Goal: Transaction & Acquisition: Purchase product/service

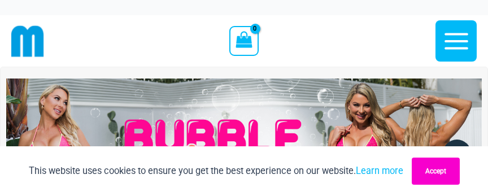
click at [427, 166] on button "Accept" at bounding box center [436, 171] width 48 height 27
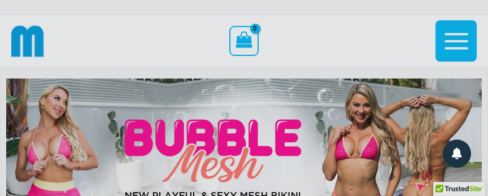
click at [456, 41] on div "“The Hottest Styles You’ve Never Seen” Exclusive Looks. Private Drops. Only Our…" at bounding box center [244, 98] width 488 height 196
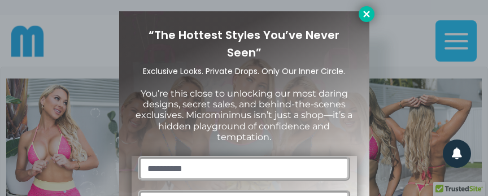
click at [364, 13] on icon at bounding box center [366, 14] width 10 height 10
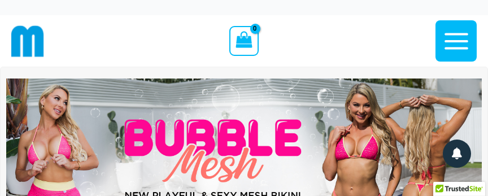
click at [449, 46] on icon "button" at bounding box center [456, 41] width 28 height 28
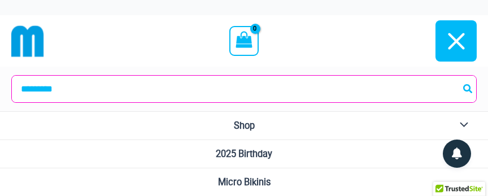
scroll to position [61, 0]
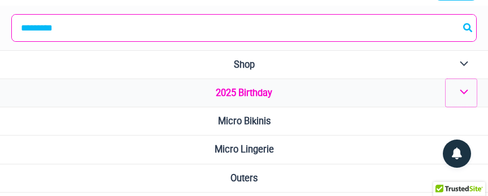
click at [462, 92] on button "Menu Toggle" at bounding box center [460, 93] width 31 height 28
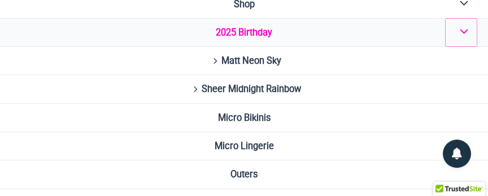
scroll to position [122, 0]
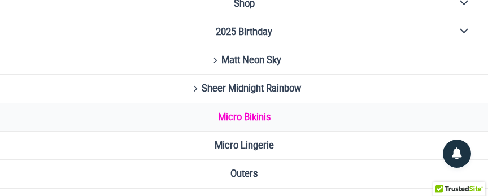
click at [252, 115] on span "Micro Bikinis" at bounding box center [244, 117] width 53 height 11
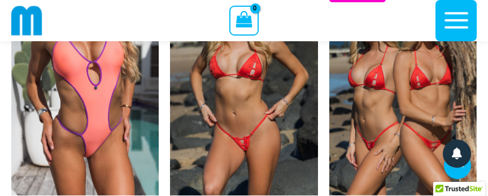
scroll to position [2067, 0]
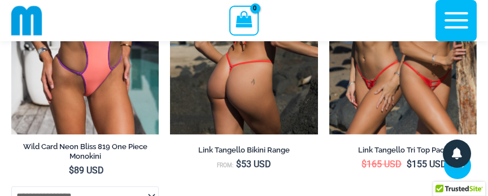
click at [239, 70] on img at bounding box center [243, 23] width 147 height 221
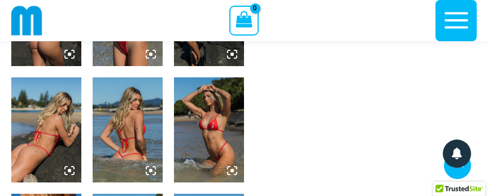
scroll to position [410, 0]
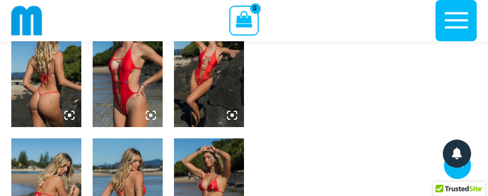
click at [147, 112] on icon at bounding box center [151, 115] width 10 height 10
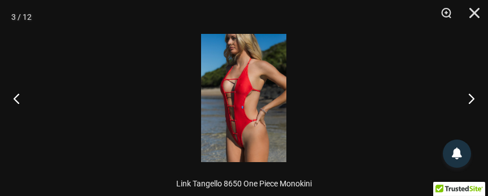
click at [224, 98] on img at bounding box center [243, 98] width 85 height 128
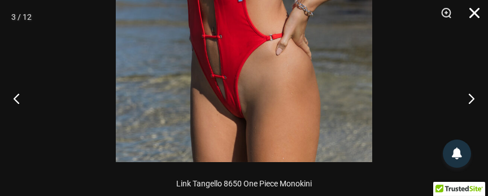
click at [478, 12] on button "Close" at bounding box center [470, 17] width 28 height 34
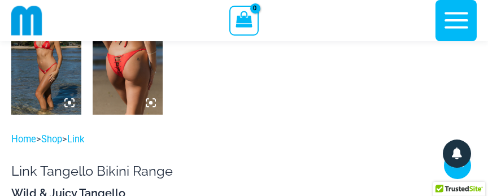
scroll to position [776, 0]
